Goal: Find specific page/section: Find specific page/section

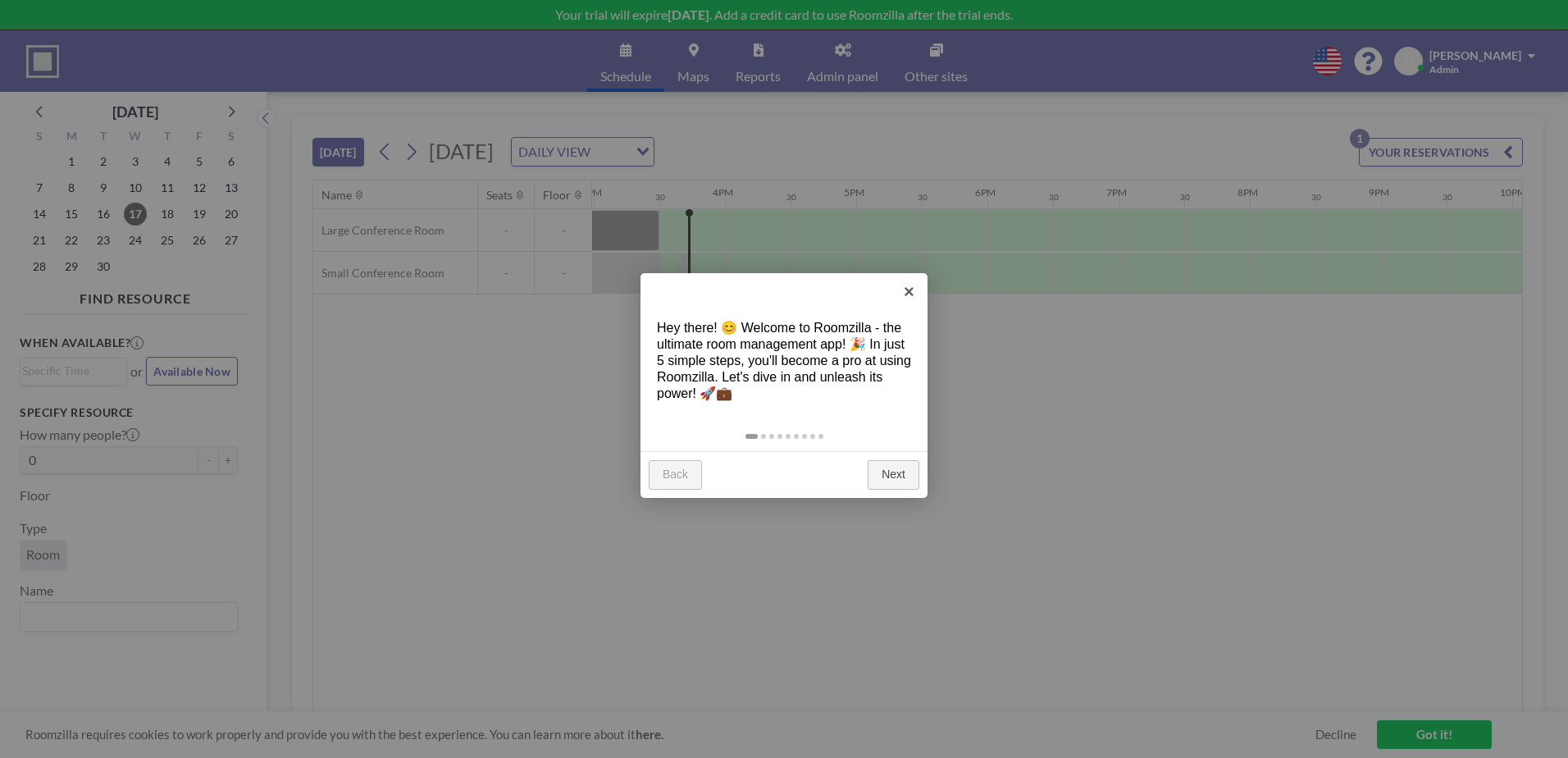
scroll to position [0, 1969]
click at [895, 478] on link "Next" at bounding box center [894, 475] width 52 height 29
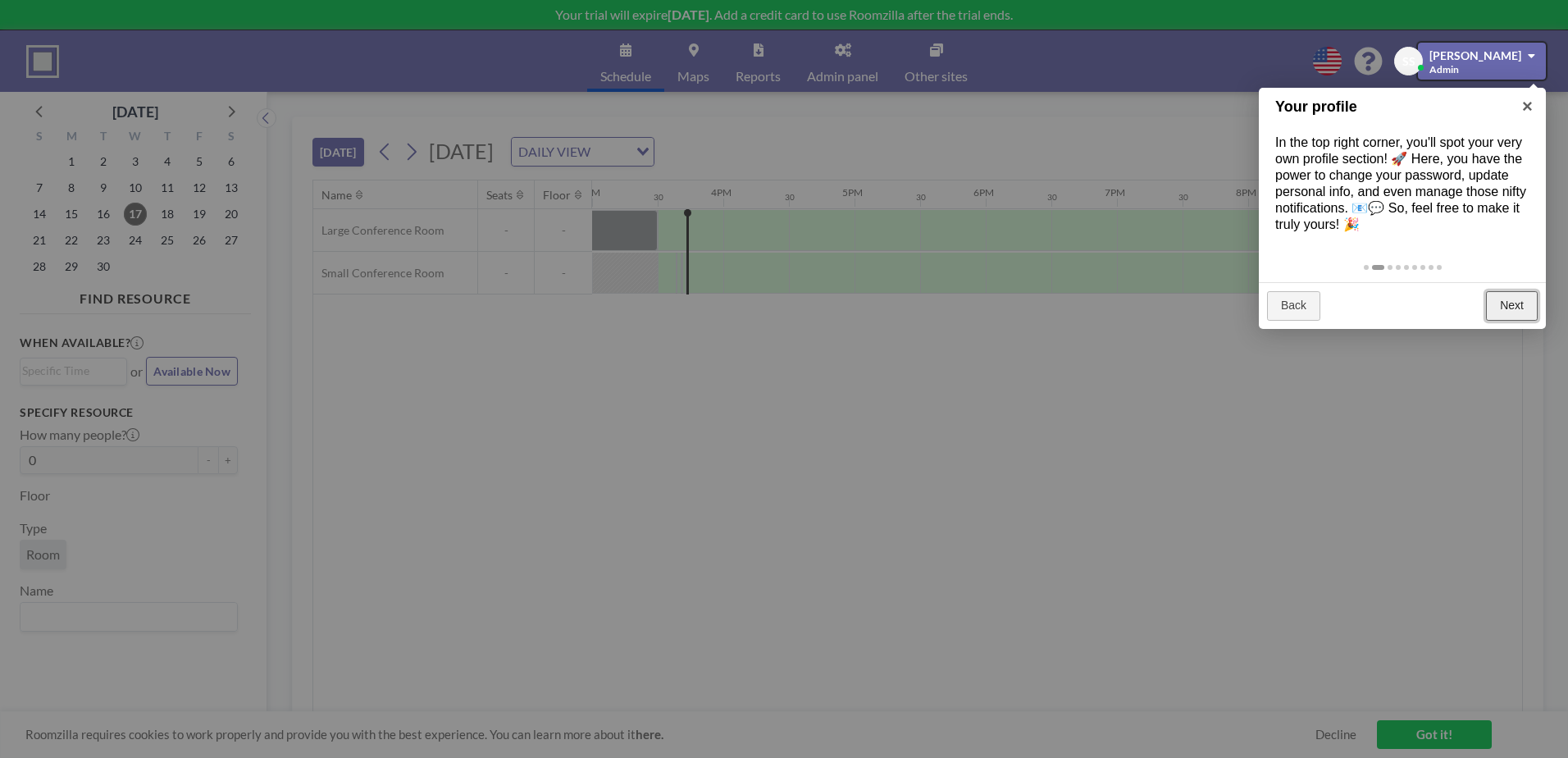
click at [1488, 317] on link "Next" at bounding box center [1512, 306] width 52 height 29
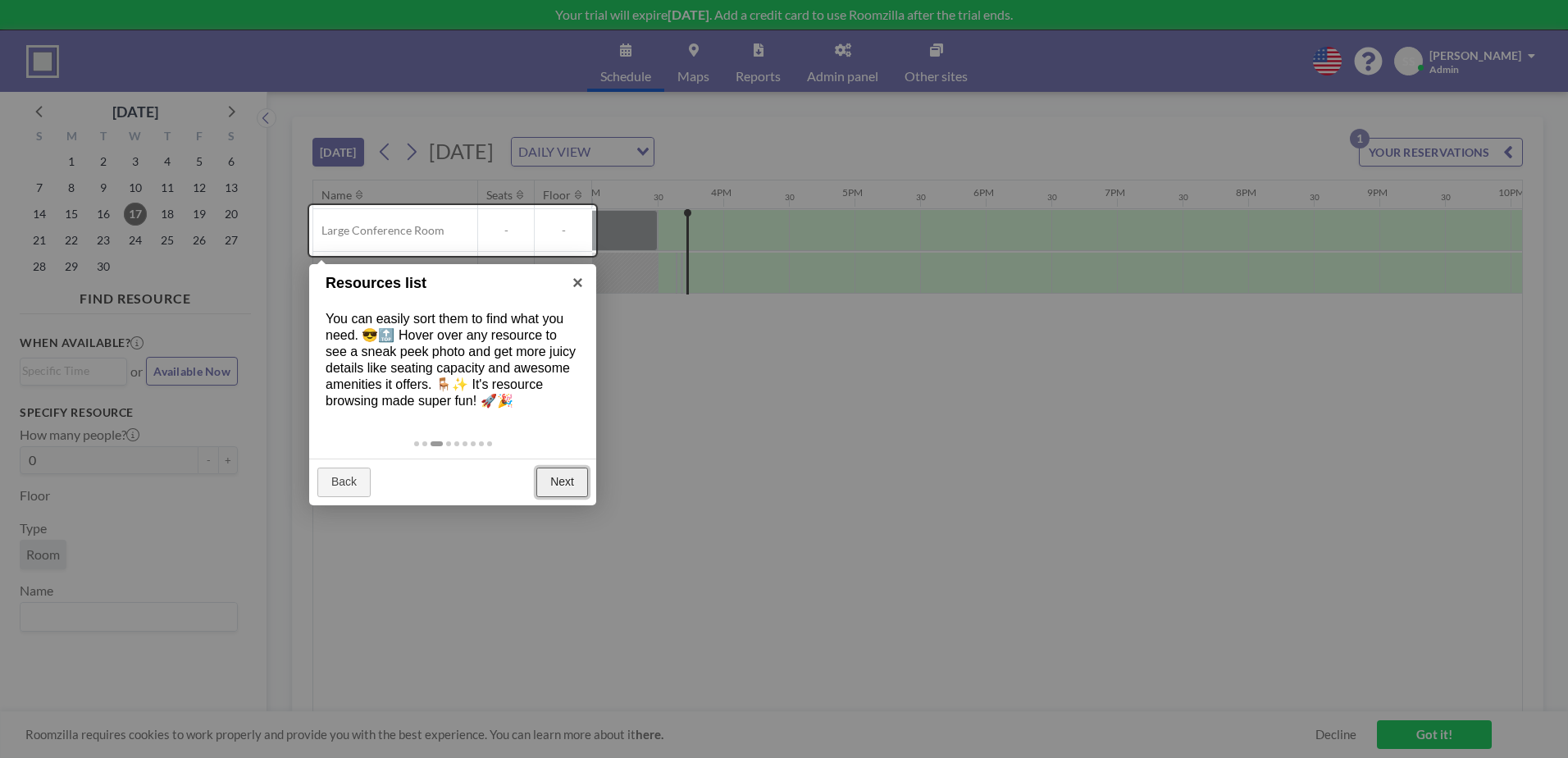
click at [575, 497] on link "Next" at bounding box center [563, 483] width 52 height 29
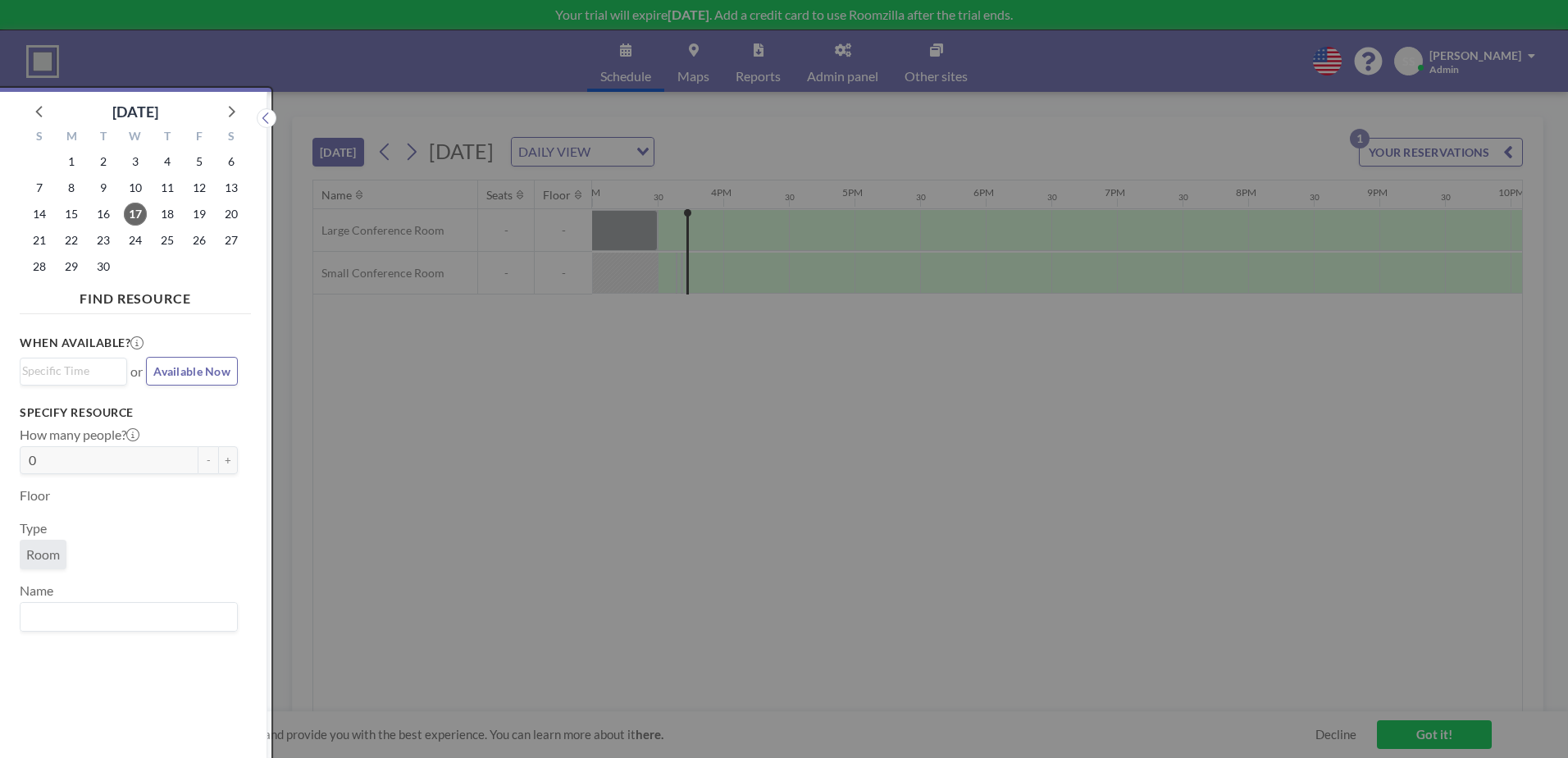
scroll to position [4, 0]
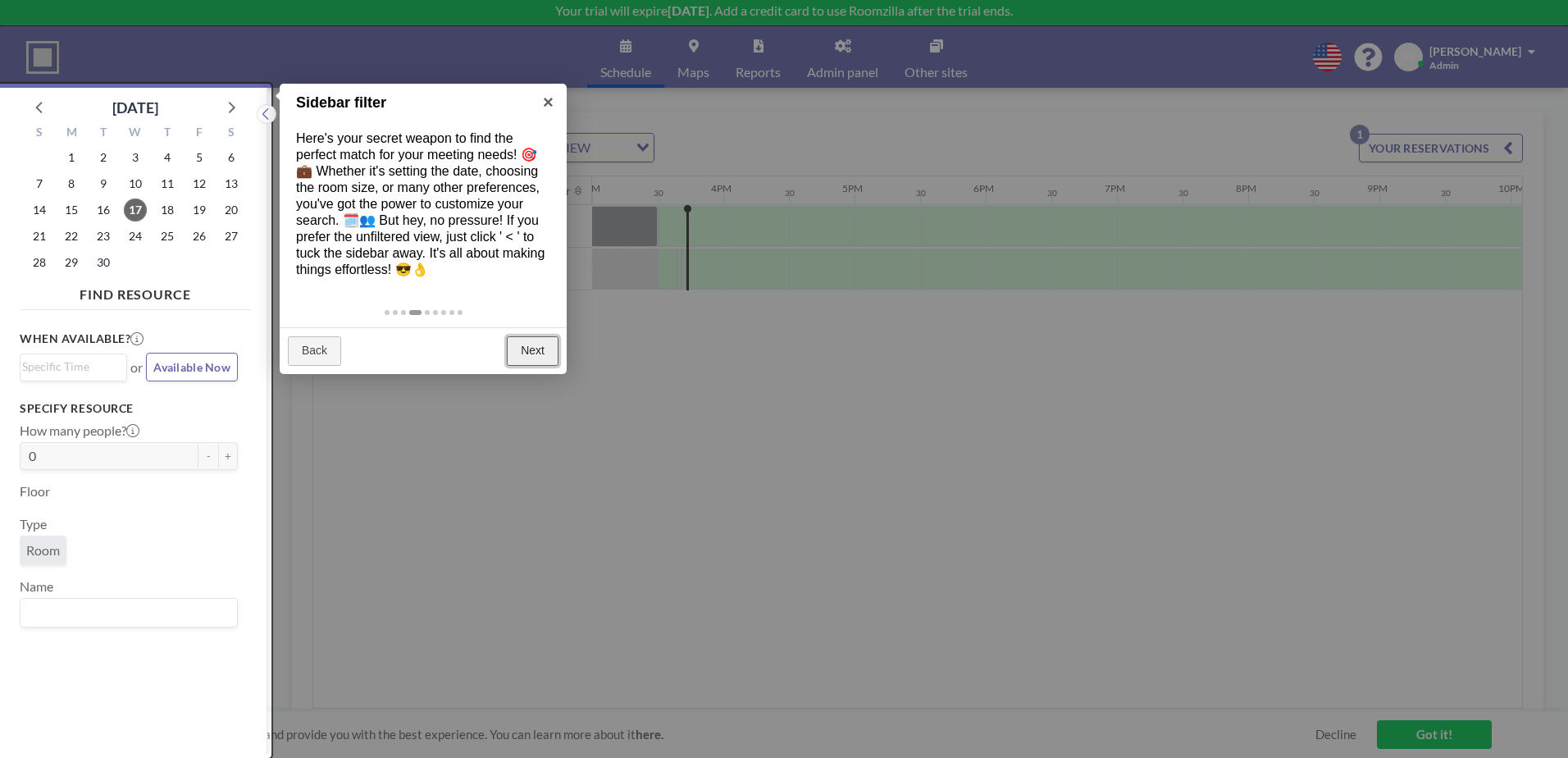
click at [532, 366] on link "Next" at bounding box center [532, 351] width 52 height 29
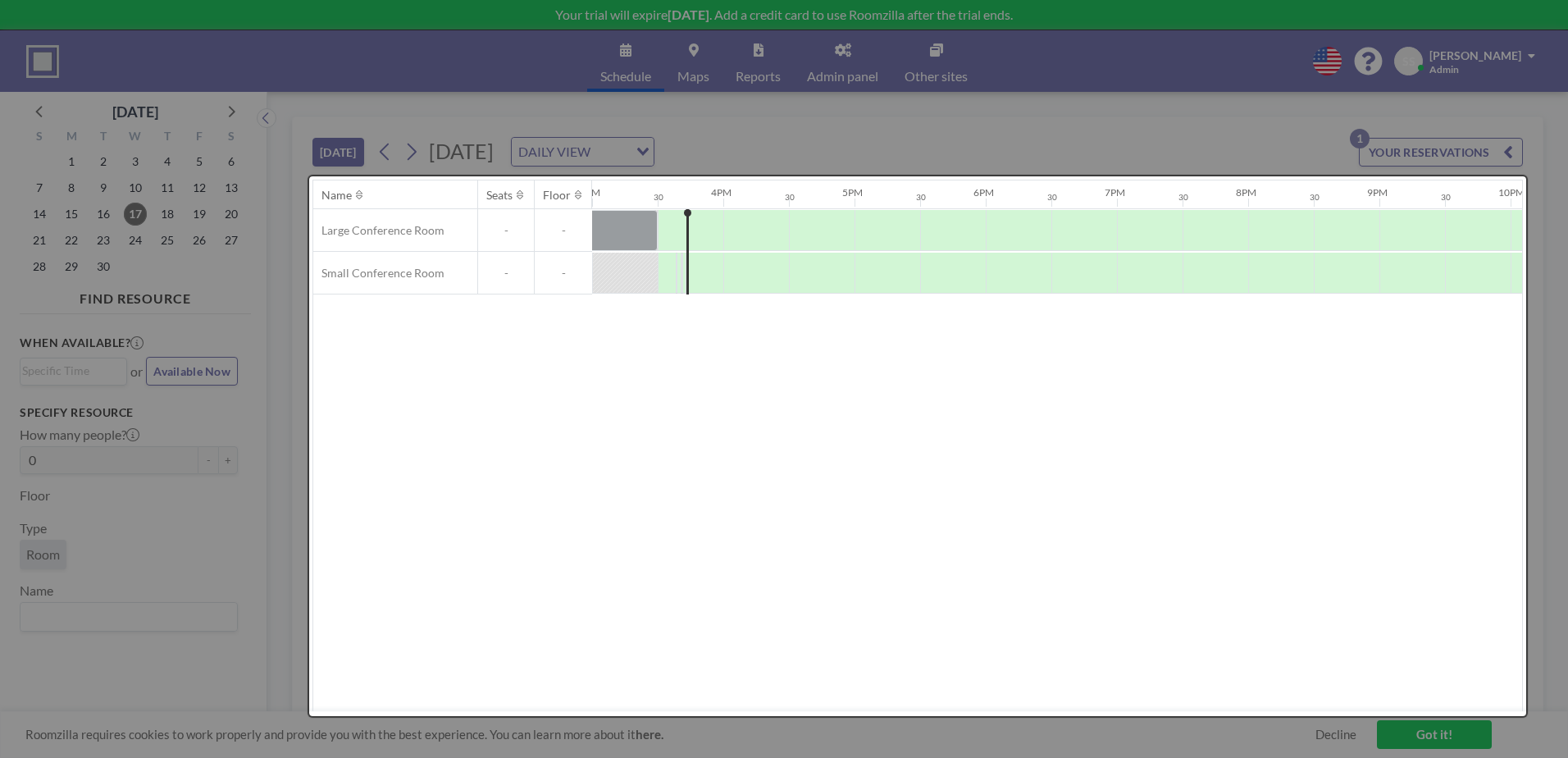
scroll to position [0, 0]
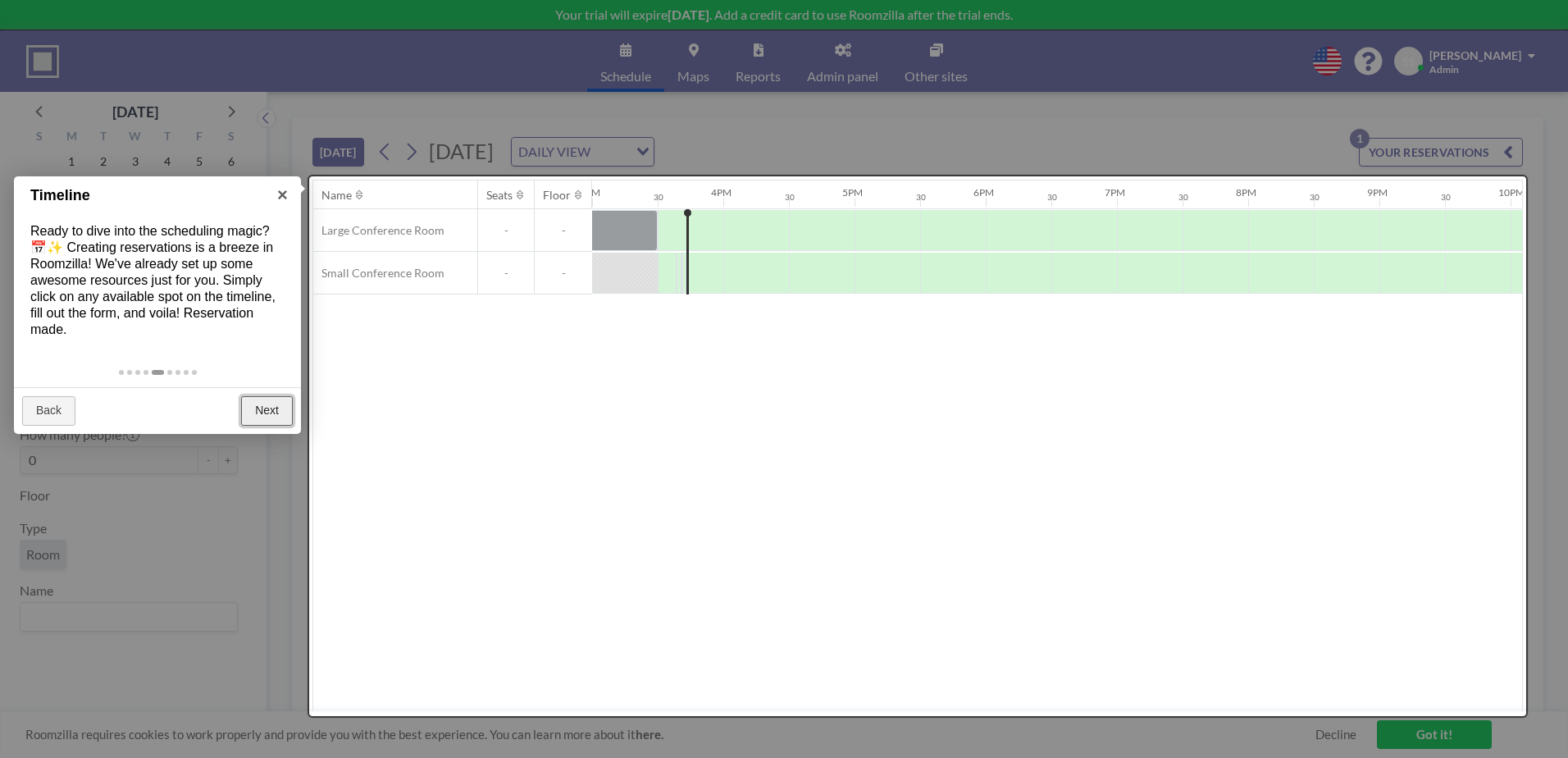
click at [267, 414] on link "Next" at bounding box center [267, 411] width 52 height 29
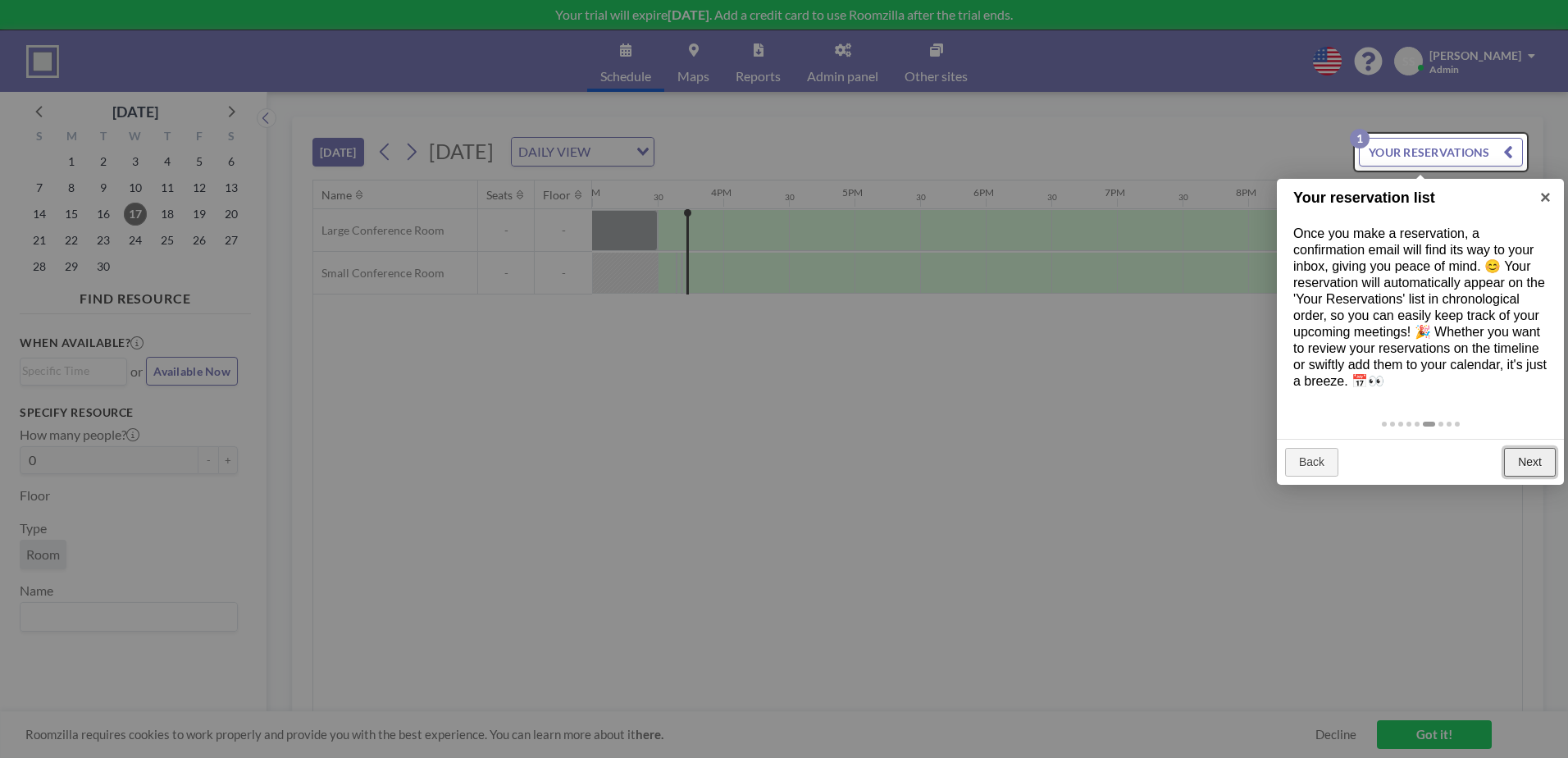
click at [1518, 478] on link "Next" at bounding box center [1530, 463] width 52 height 29
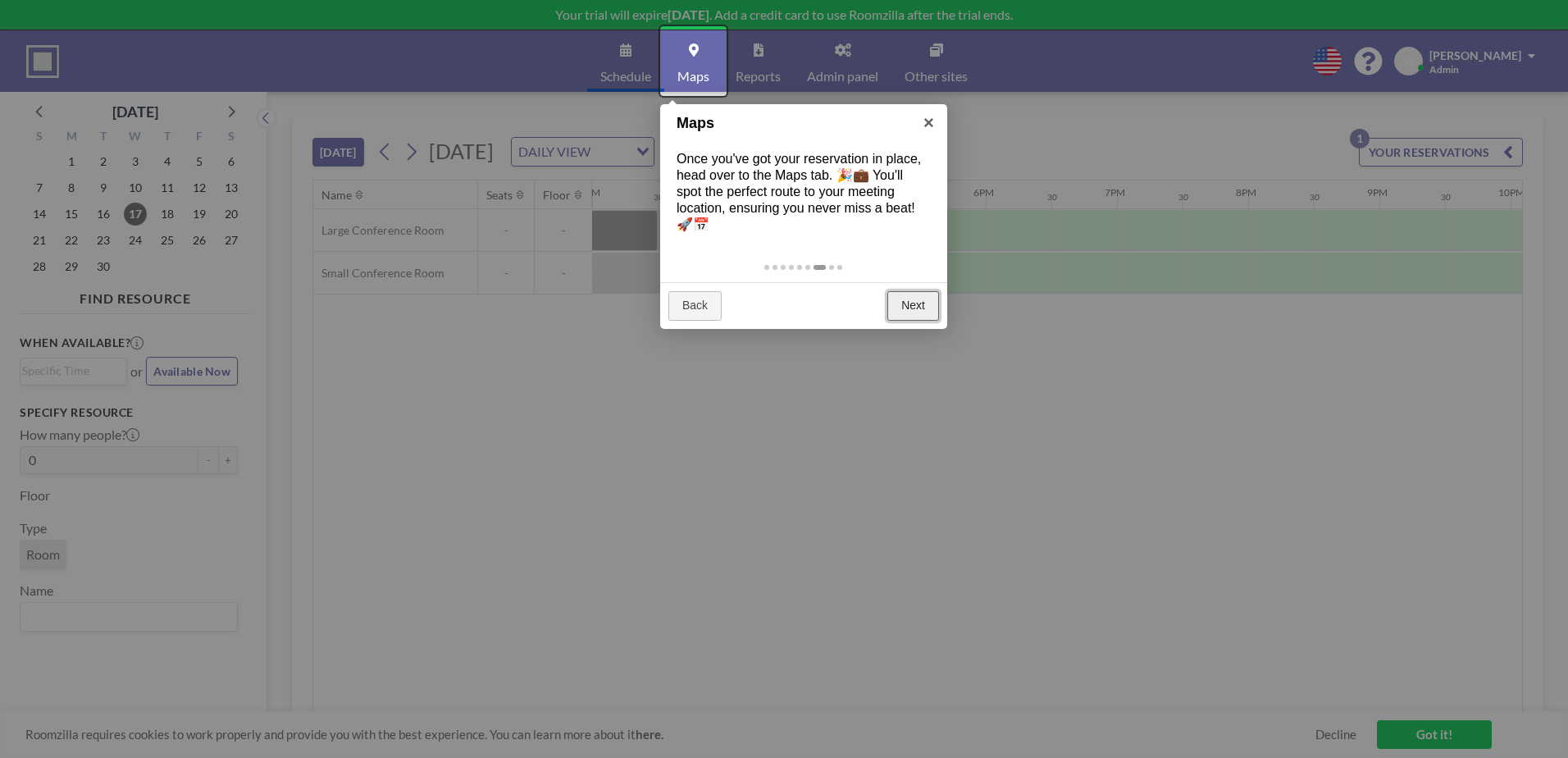
click at [922, 303] on link "Next" at bounding box center [913, 306] width 52 height 29
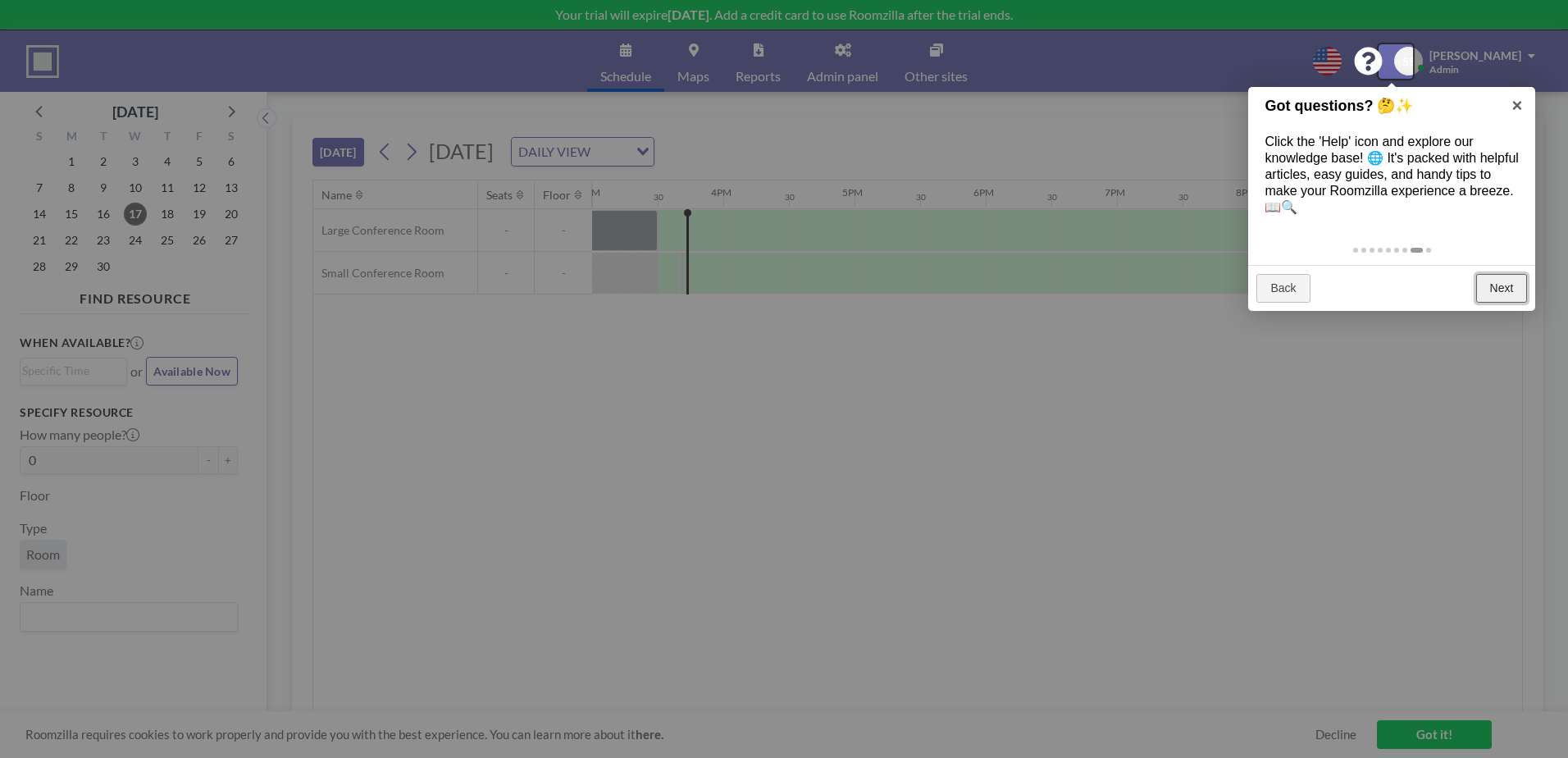
click at [1507, 274] on link "Next" at bounding box center [1503, 289] width 52 height 29
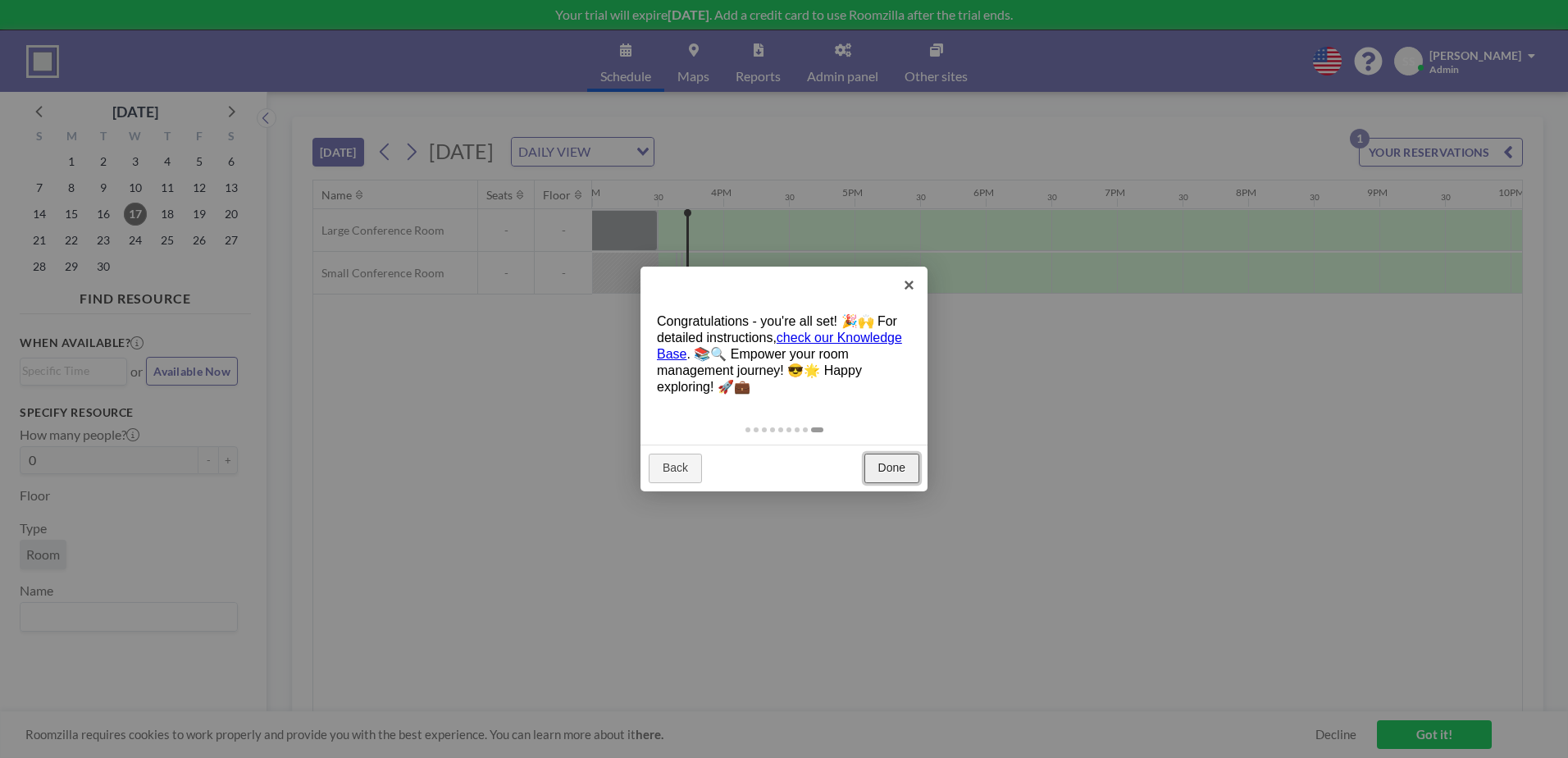
click at [906, 474] on link "Done" at bounding box center [892, 468] width 55 height 29
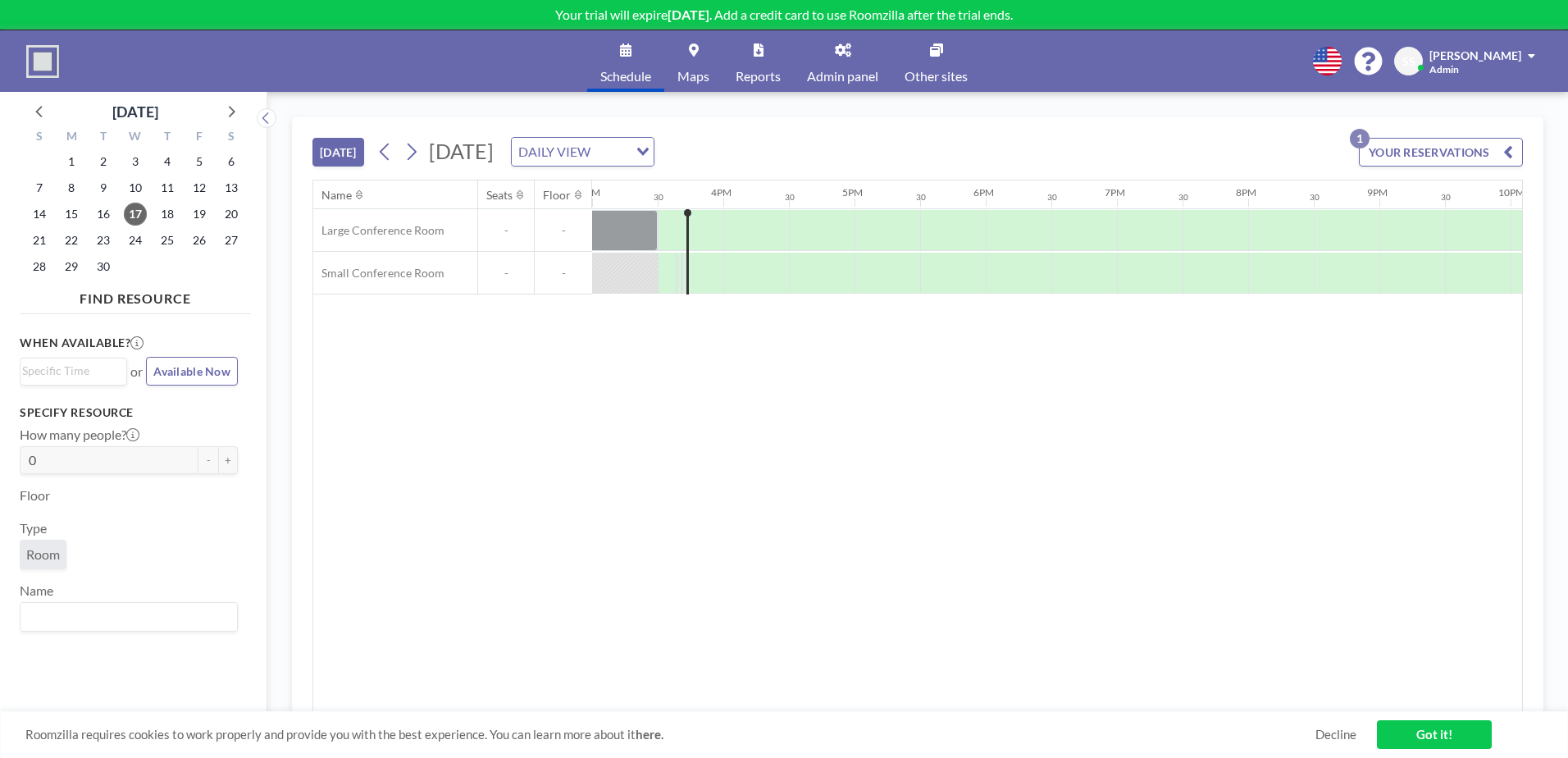
click at [1436, 151] on button "YOUR RESERVATIONS 1" at bounding box center [1441, 151] width 164 height 28
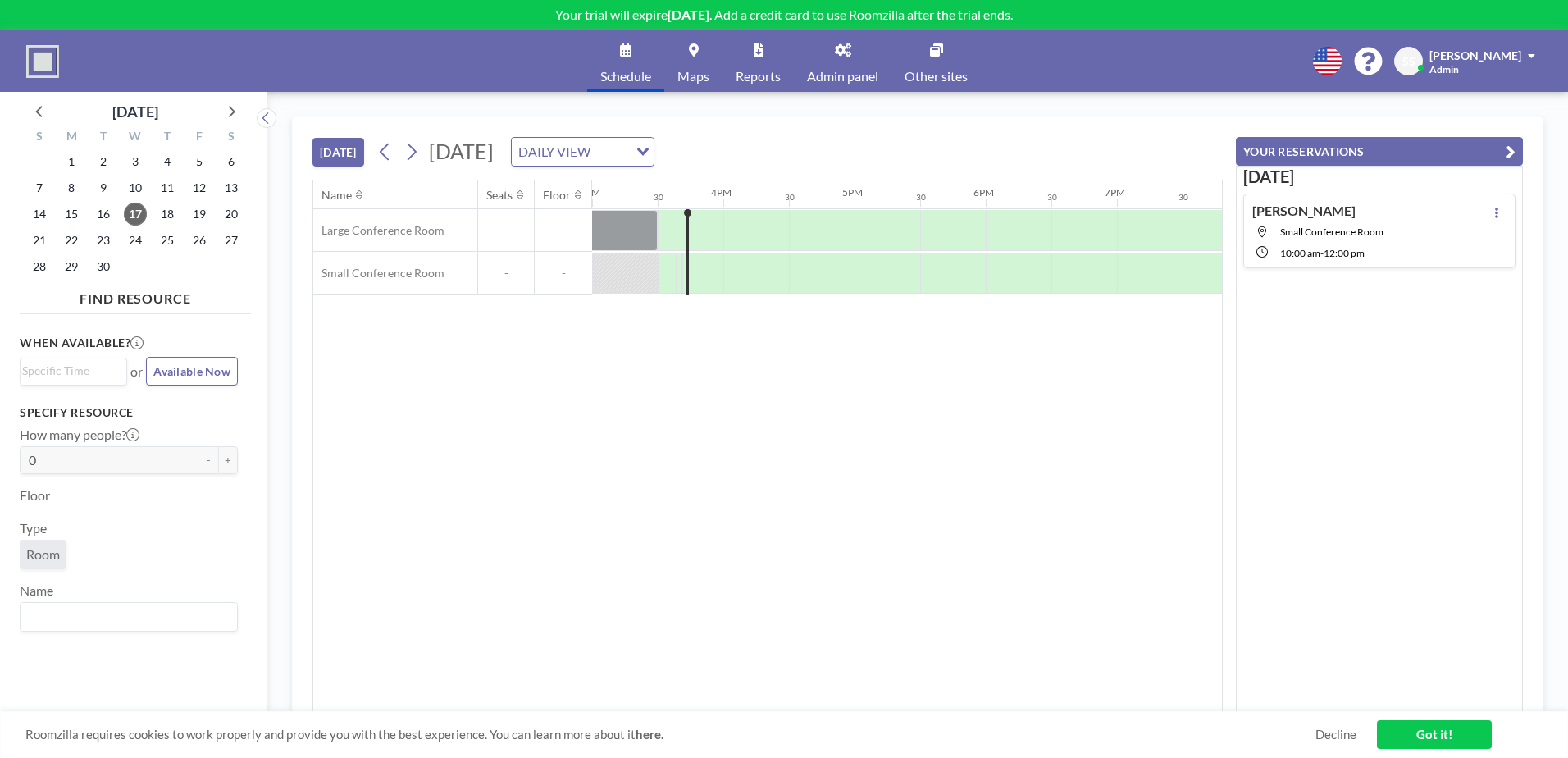
click at [1436, 151] on button "YOUR RESERVATIONS" at bounding box center [1380, 151] width 287 height 28
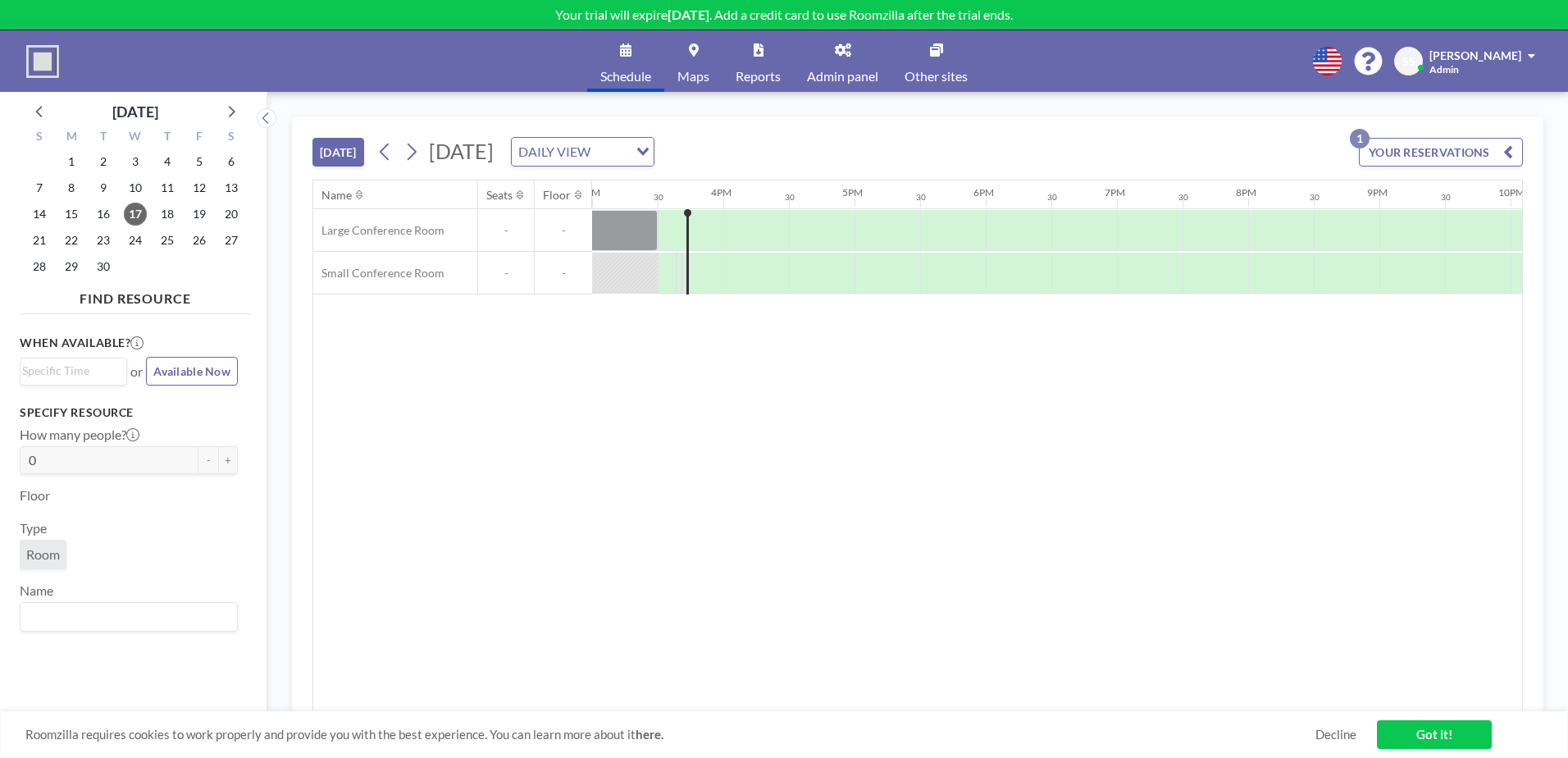
click at [1446, 739] on link "Got it!" at bounding box center [1435, 734] width 115 height 28
click at [34, 52] on img at bounding box center [43, 61] width 33 height 33
click at [861, 54] on link "Admin panel" at bounding box center [842, 61] width 97 height 62
